Goal: Information Seeking & Learning: Learn about a topic

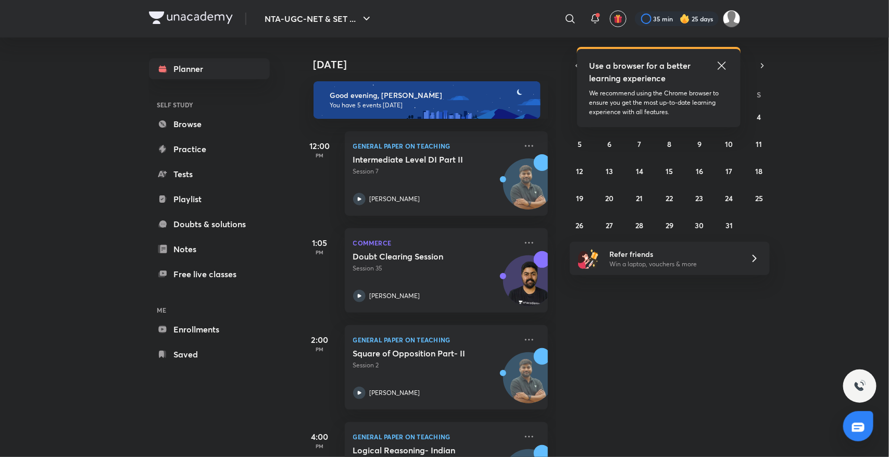
click at [720, 63] on icon at bounding box center [722, 65] width 13 height 13
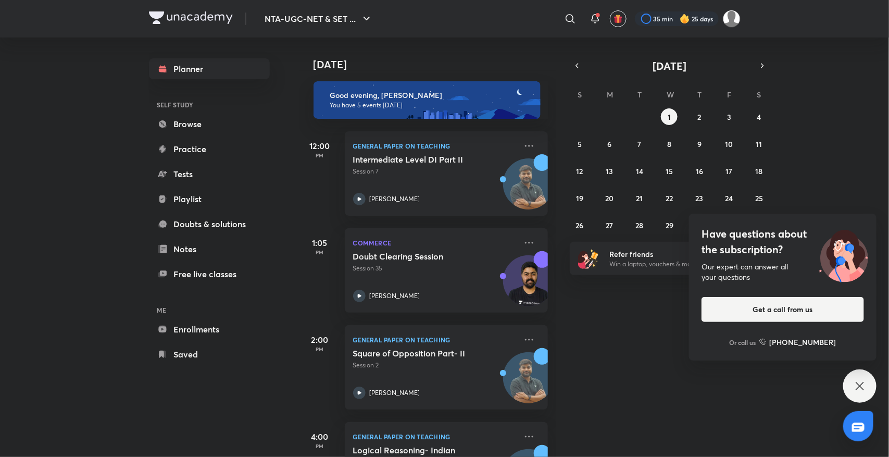
scroll to position [164, 0]
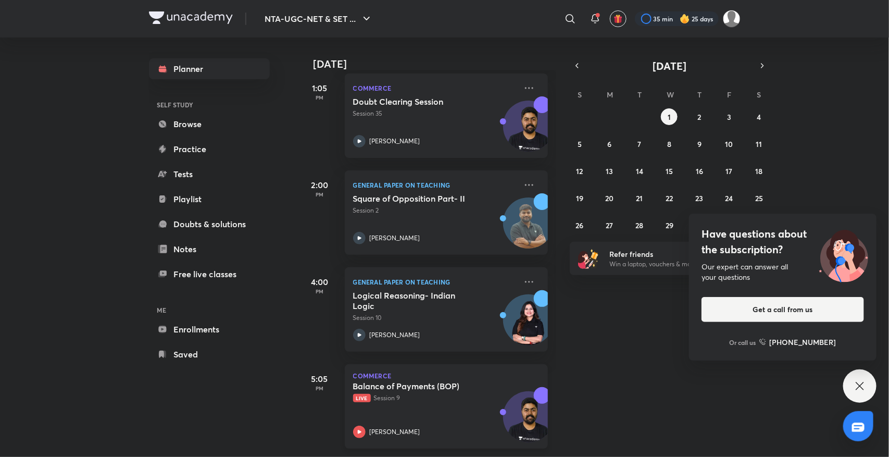
click at [380, 426] on div "[PERSON_NAME]" at bounding box center [435, 432] width 164 height 13
click at [384, 110] on div "Doubt Clearing Session Session 35 [PERSON_NAME]" at bounding box center [435, 121] width 164 height 51
